Goal: Information Seeking & Learning: Learn about a topic

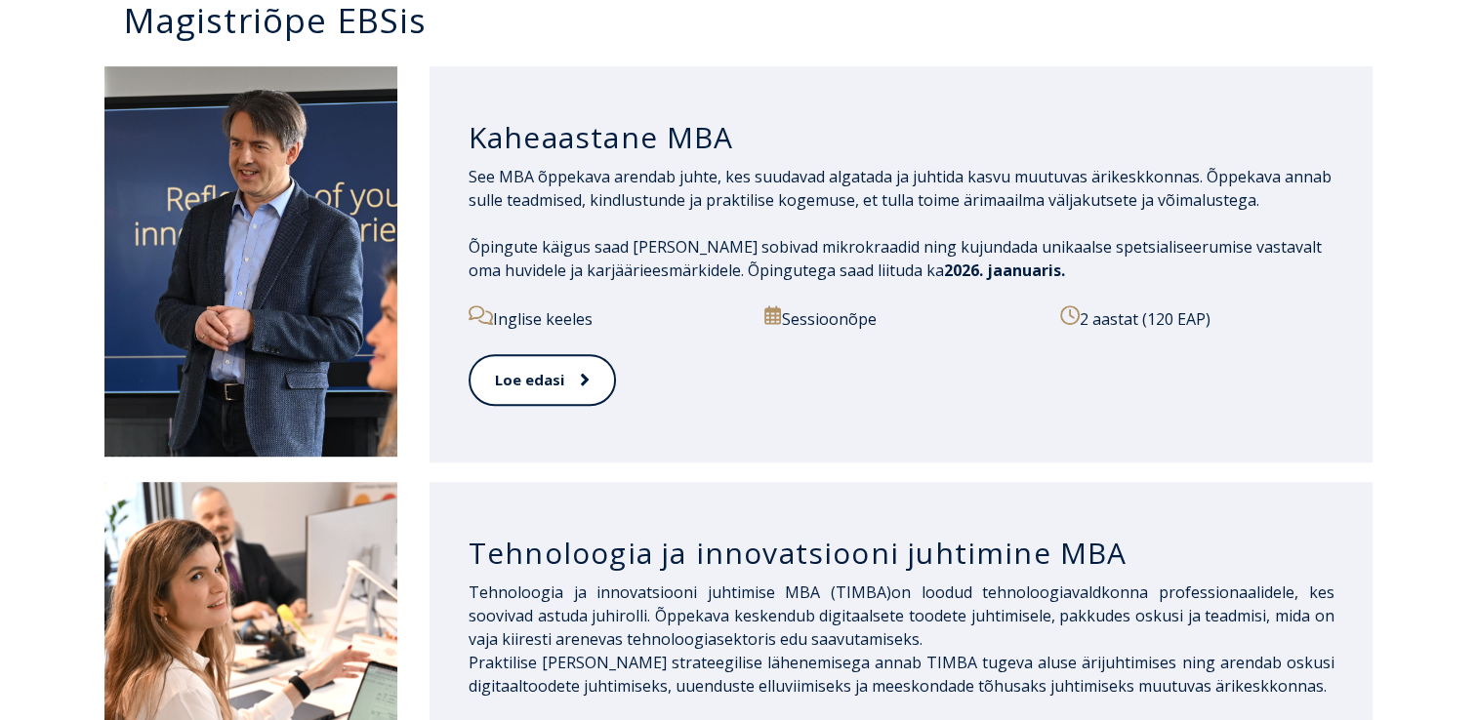
scroll to position [984, 0]
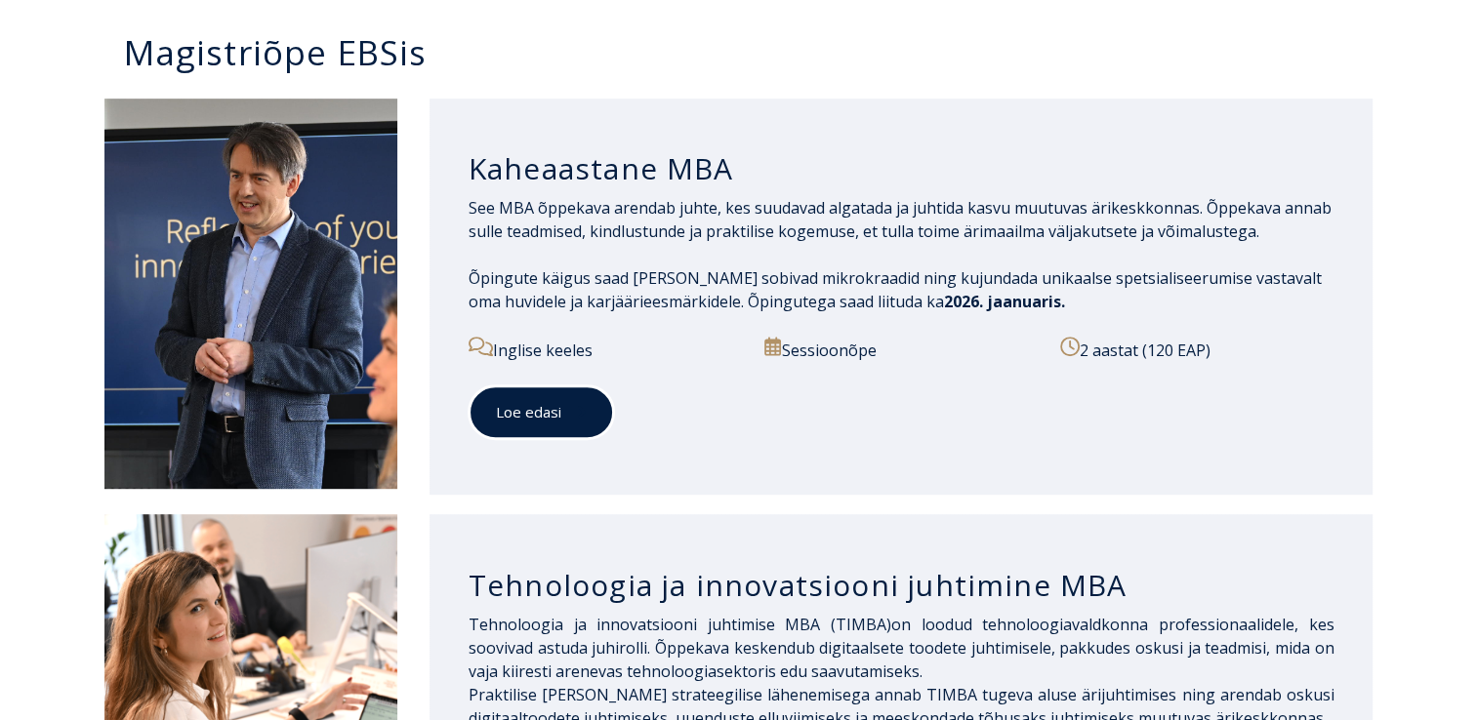
click at [577, 402] on icon at bounding box center [582, 412] width 10 height 20
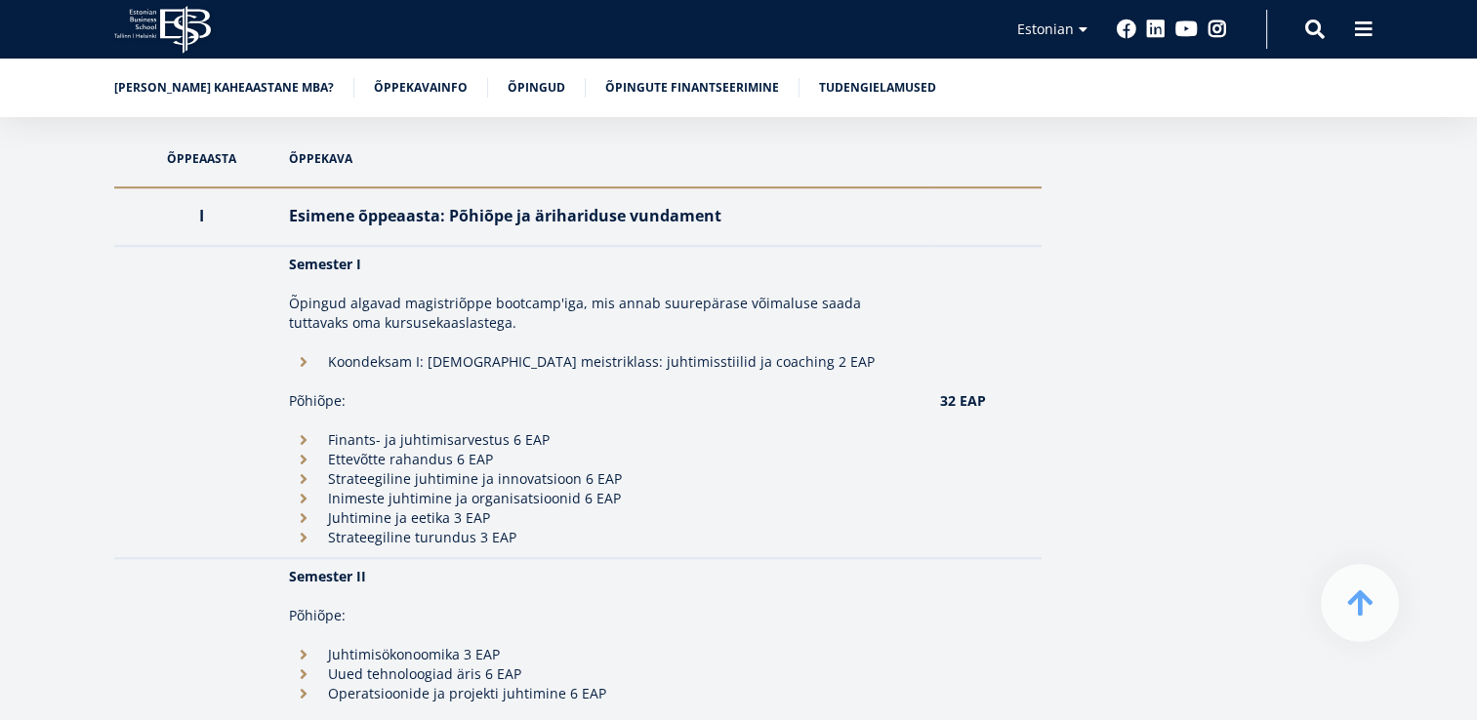
scroll to position [1827, 0]
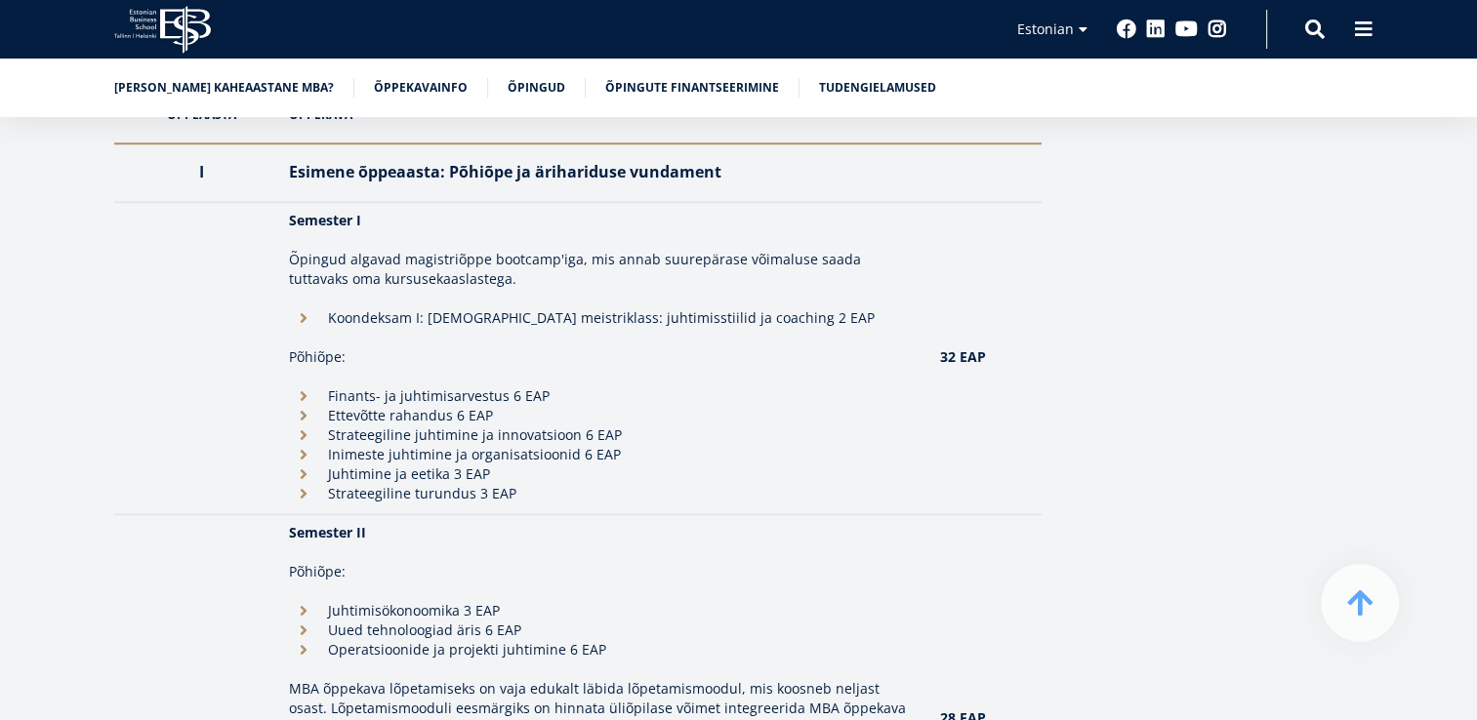
click at [1059, 236] on div "Ülevaade Meie uuenduslik kaheaastane MBA arendab juhte, kes algatavad ja veavad…" at bounding box center [738, 524] width 1249 height 3805
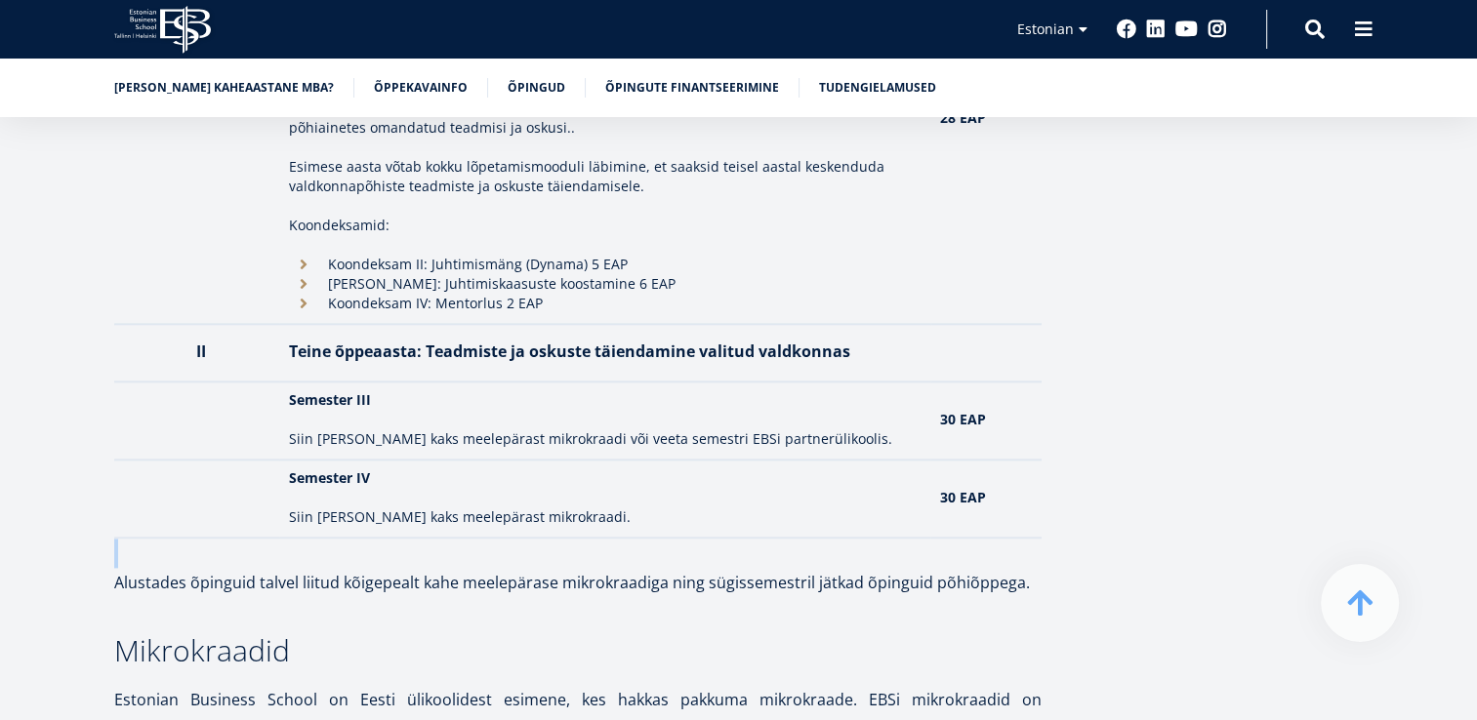
scroll to position [2432, 0]
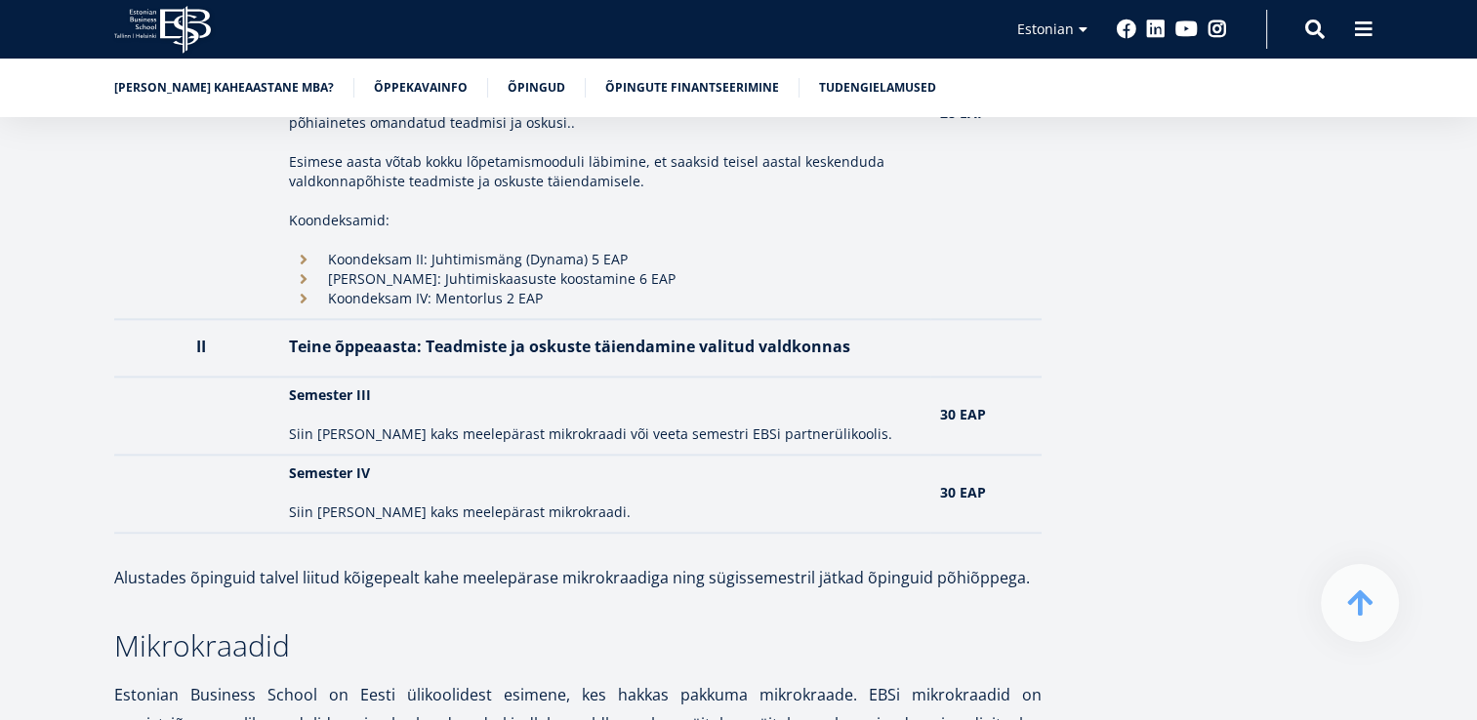
click at [789, 425] on p "Siin [PERSON_NAME] kaks meelepärast mikrokraadi või veeta semestri EBSi partner…" at bounding box center [604, 435] width 631 height 20
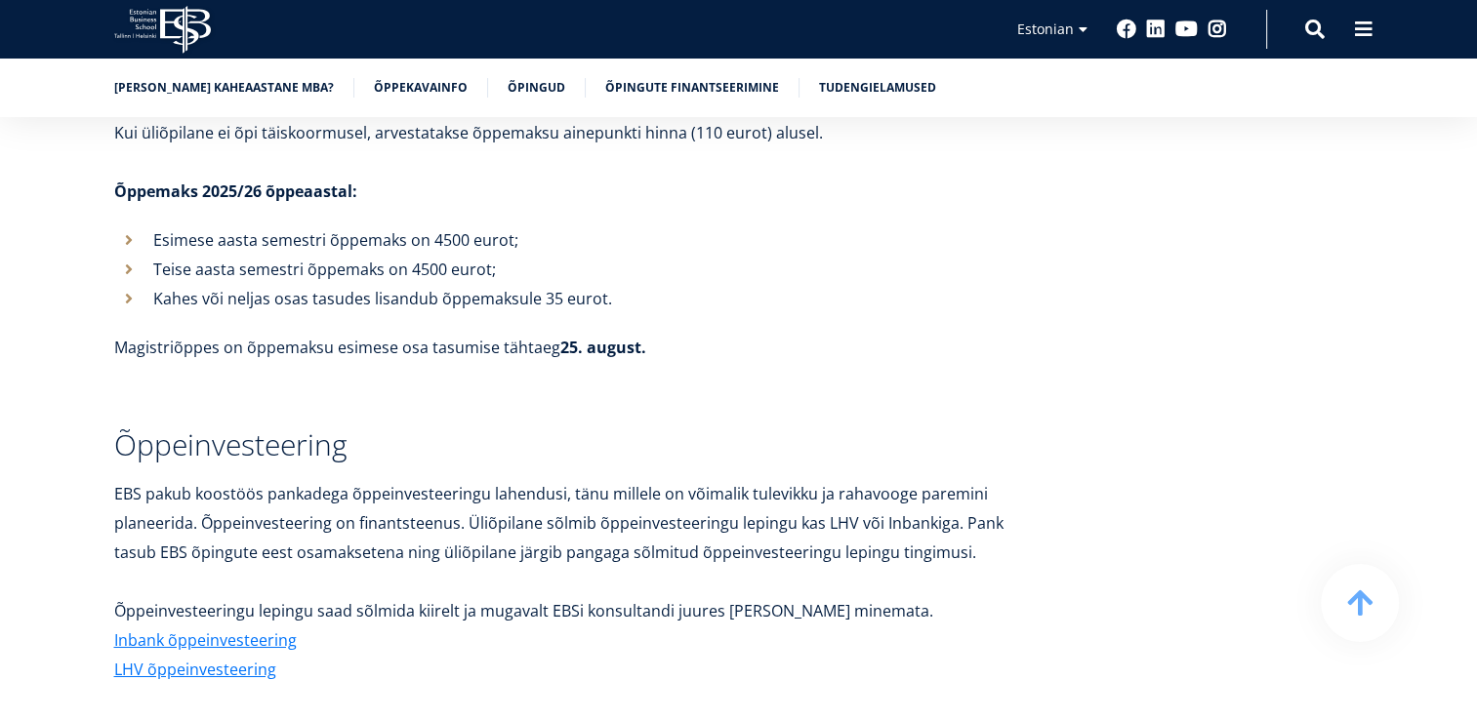
scroll to position [6922, 0]
